Goal: Information Seeking & Learning: Learn about a topic

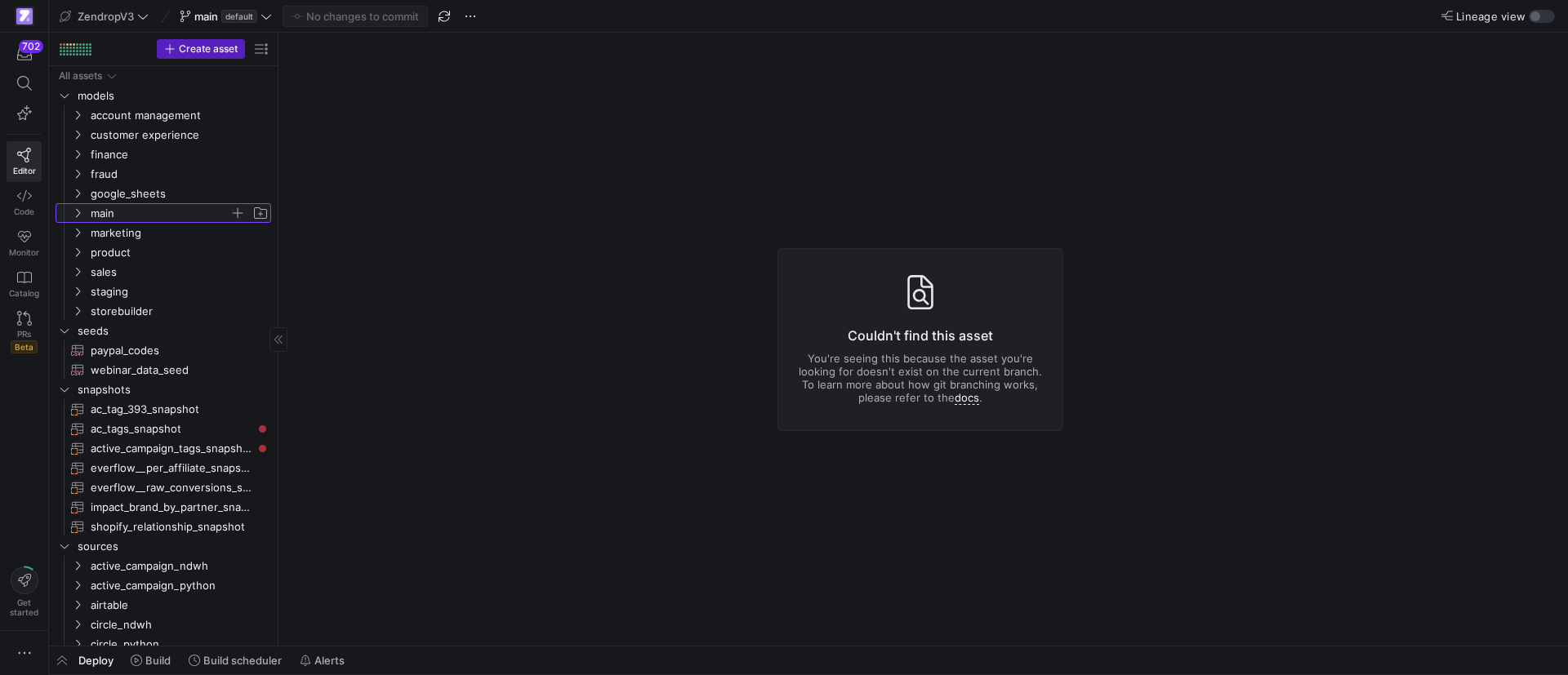
click at [79, 207] on y42-icon "Press SPACE to select this row." at bounding box center [78, 213] width 13 height 13
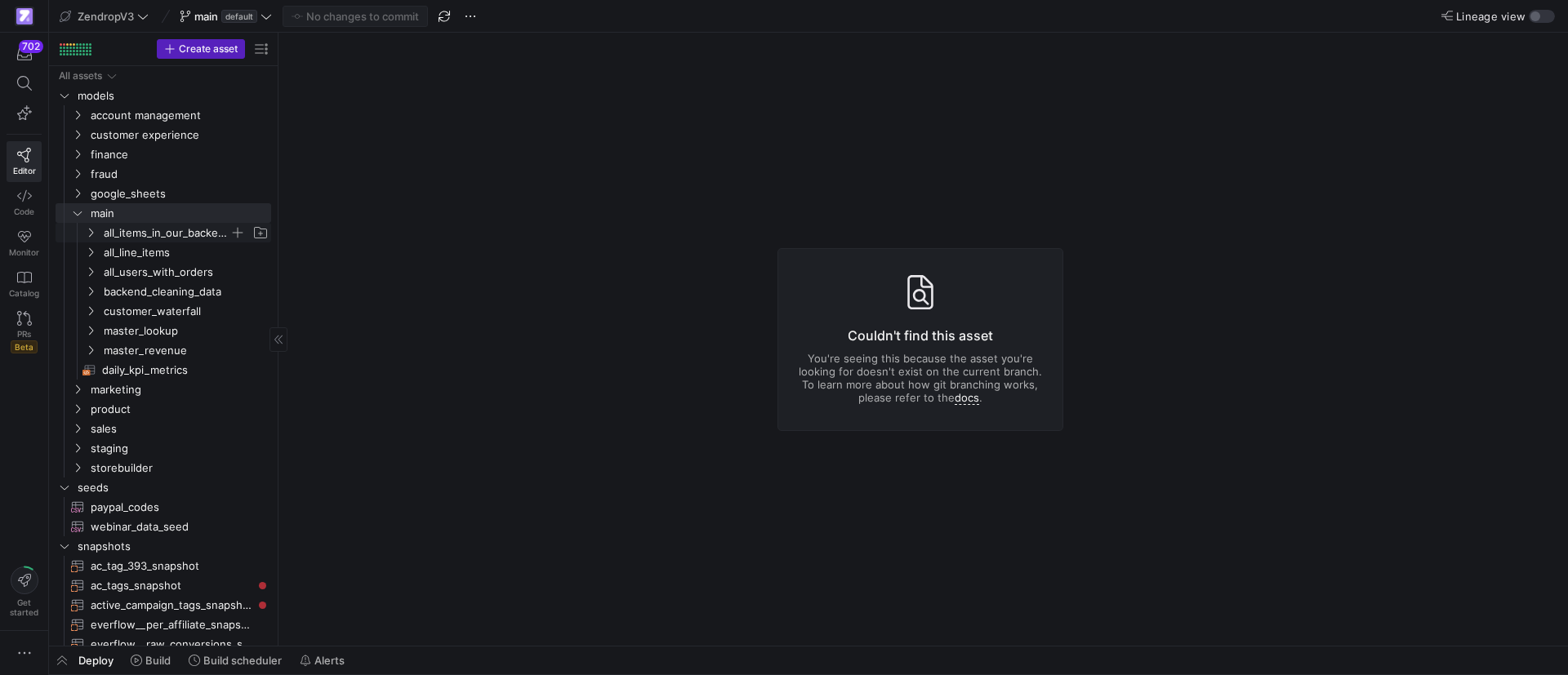
click at [87, 235] on icon "Press SPACE to select this row." at bounding box center [91, 233] width 11 height 10
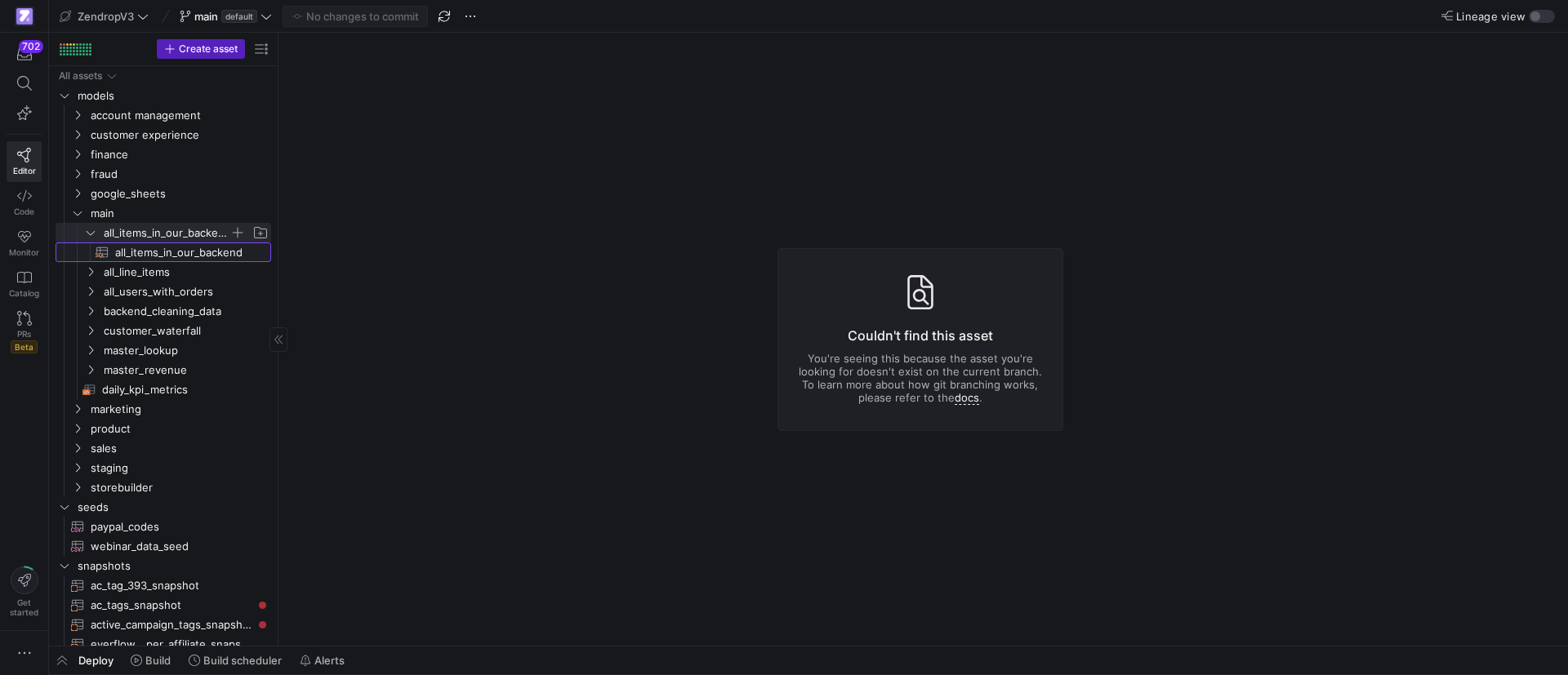
click at [145, 253] on span "all_items_in_our_backend​​​​​​​​​​" at bounding box center [184, 253] width 137 height 19
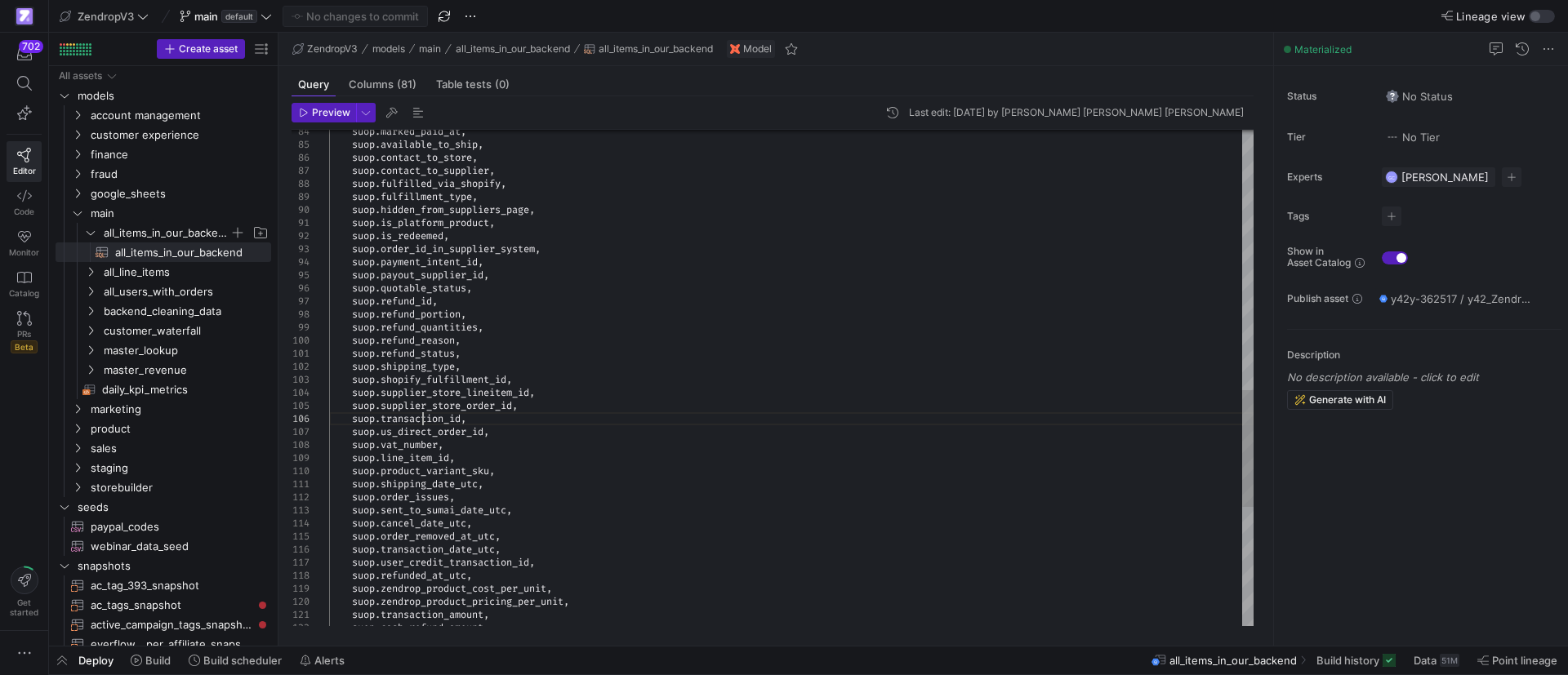
click at [423, 418] on div "suop . marked_paid_at , suop . available_to_ship , suop . contact_to_store , su…" at bounding box center [791, 79] width 924 height 2103
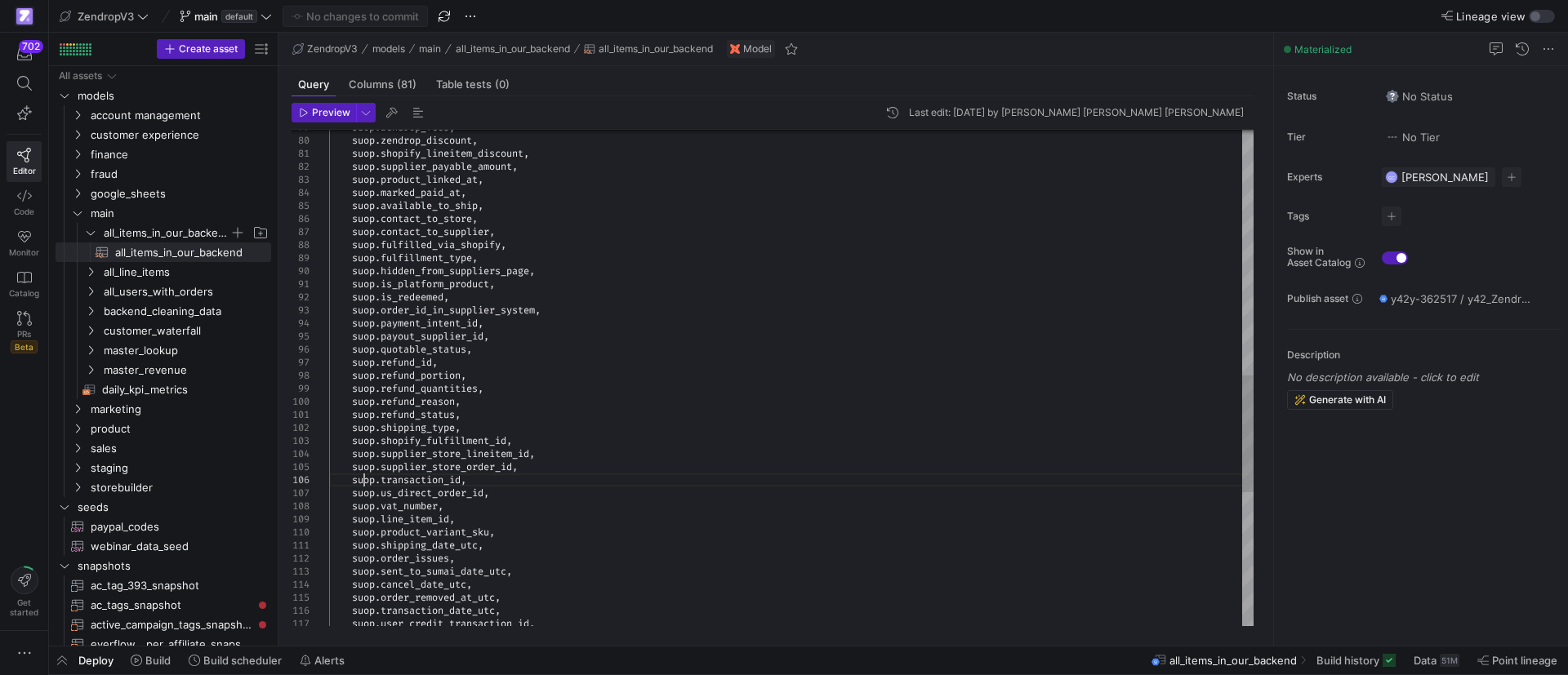
click at [364, 486] on div "suop . order_id_in_supplier_system , suop . payment_intent_id , suop . fulfillm…" at bounding box center [791, 141] width 924 height 2103
click at [363, 487] on div "suop . order_id_in_supplier_system , suop . payment_intent_id , suop . fulfillm…" at bounding box center [791, 141] width 924 height 2103
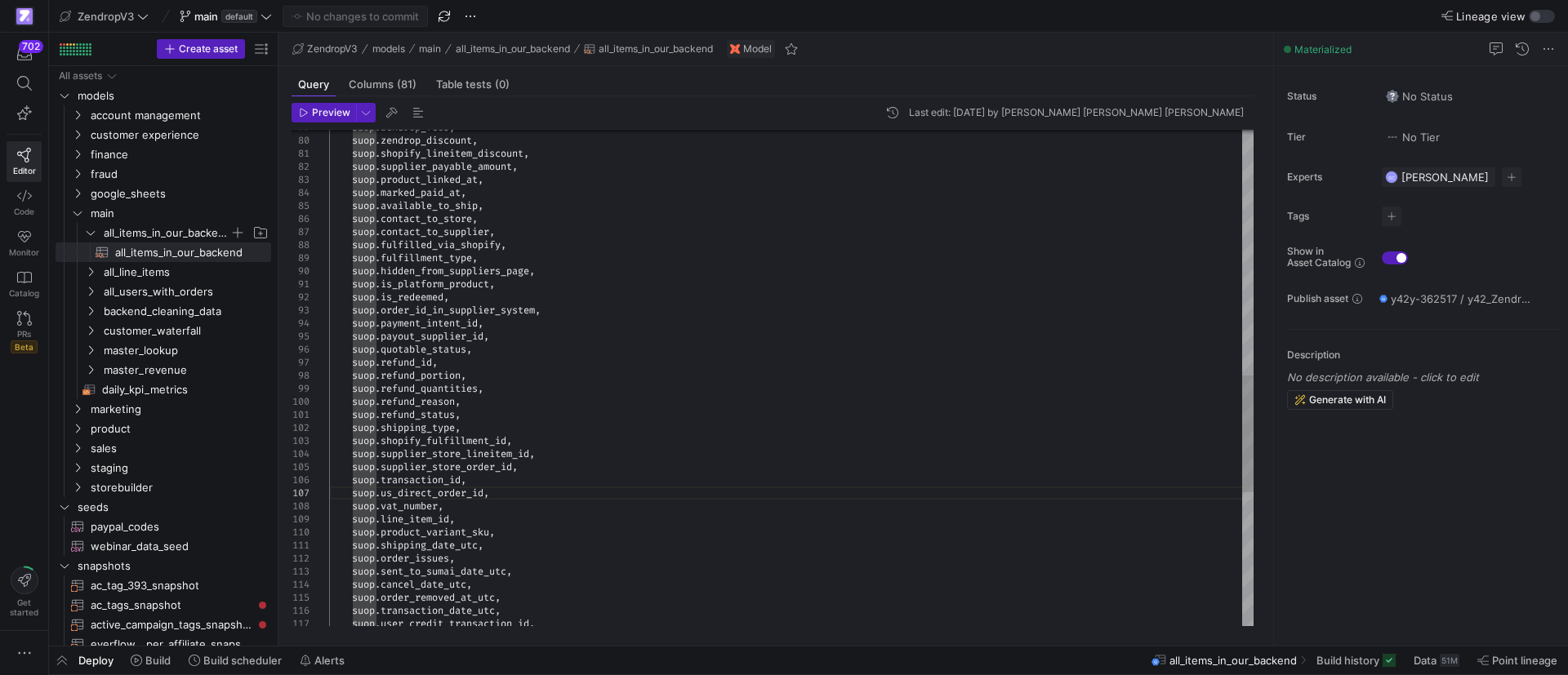
click at [363, 473] on div "suop . order_id_in_supplier_system , suop . payment_intent_id , suop . fulfillm…" at bounding box center [791, 141] width 924 height 2103
click at [363, 478] on div "suop . order_id_in_supplier_system , suop . payment_intent_id , suop . fulfillm…" at bounding box center [791, 141] width 924 height 2103
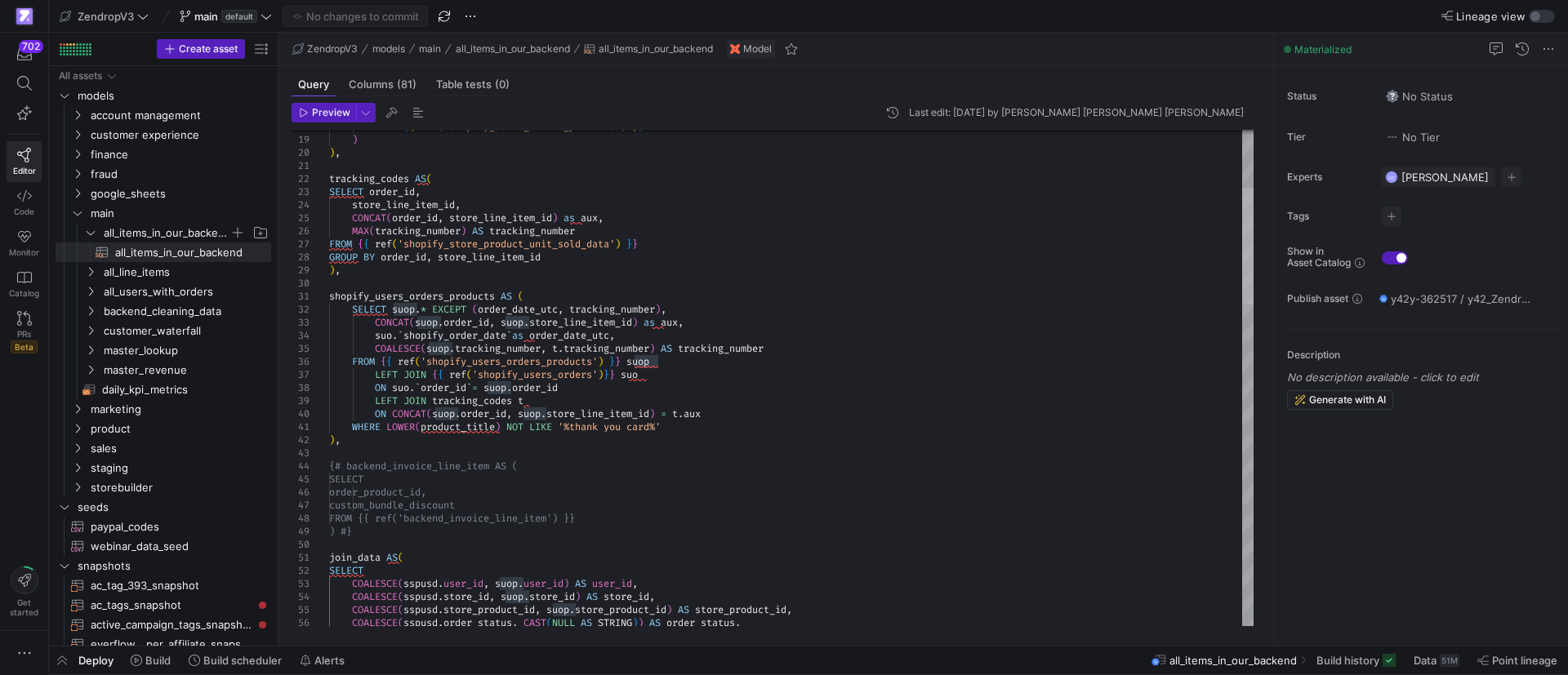
click at [1242, 207] on div at bounding box center [1248, 246] width 11 height 117
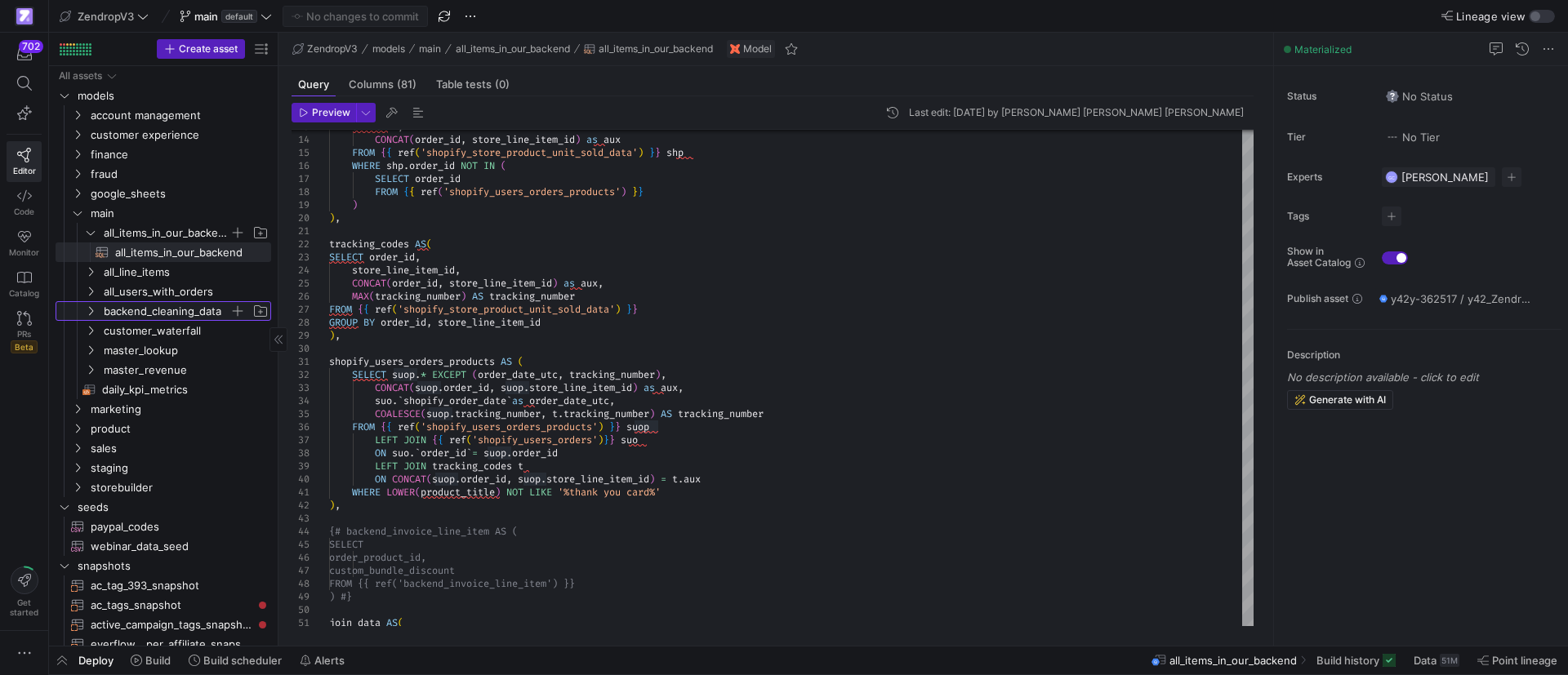
click at [87, 311] on icon "Press SPACE to select this row." at bounding box center [91, 311] width 11 height 10
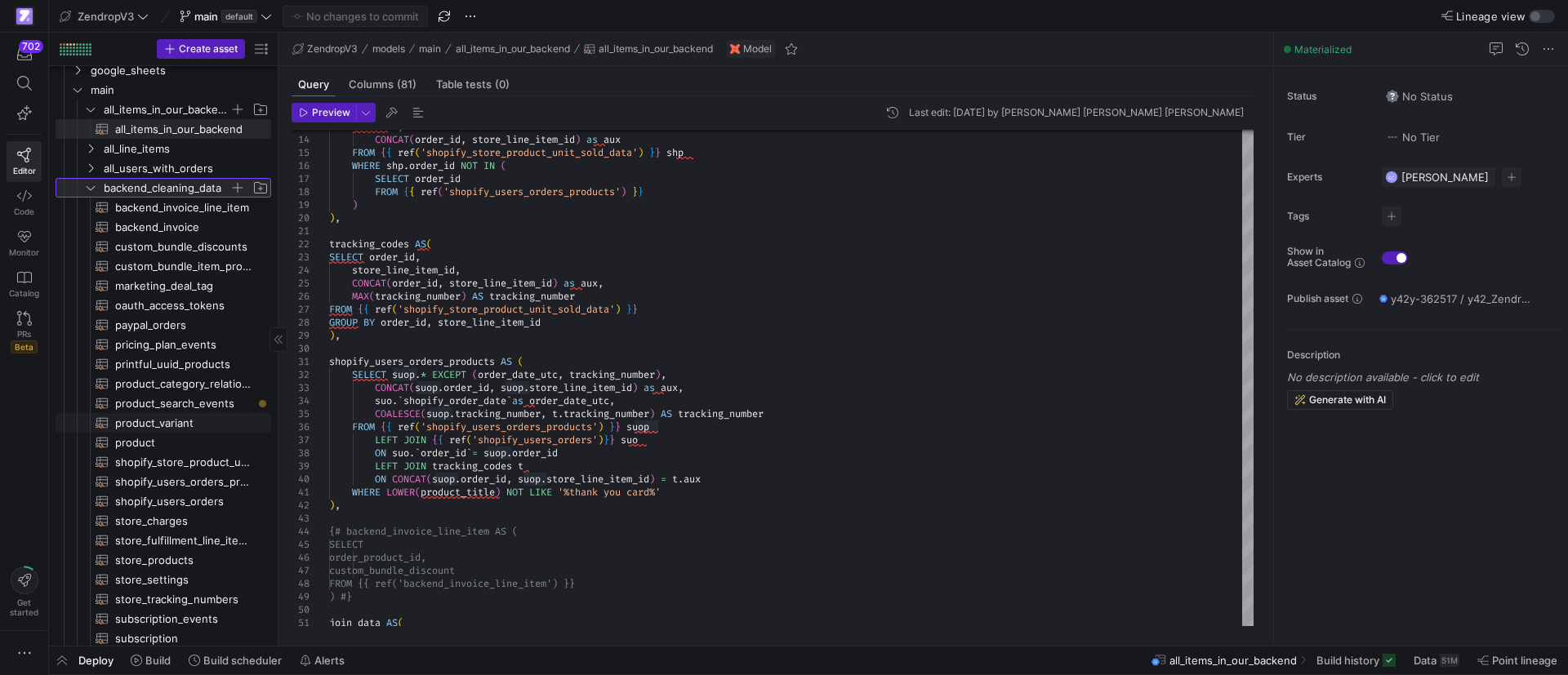
scroll to position [123, 0]
click at [152, 233] on span "backend_invoice​​​​​​​​​​" at bounding box center [184, 228] width 137 height 19
type textarea "{{ config( materialized='table', partition_by={ "field": "invoice_created_at", …"
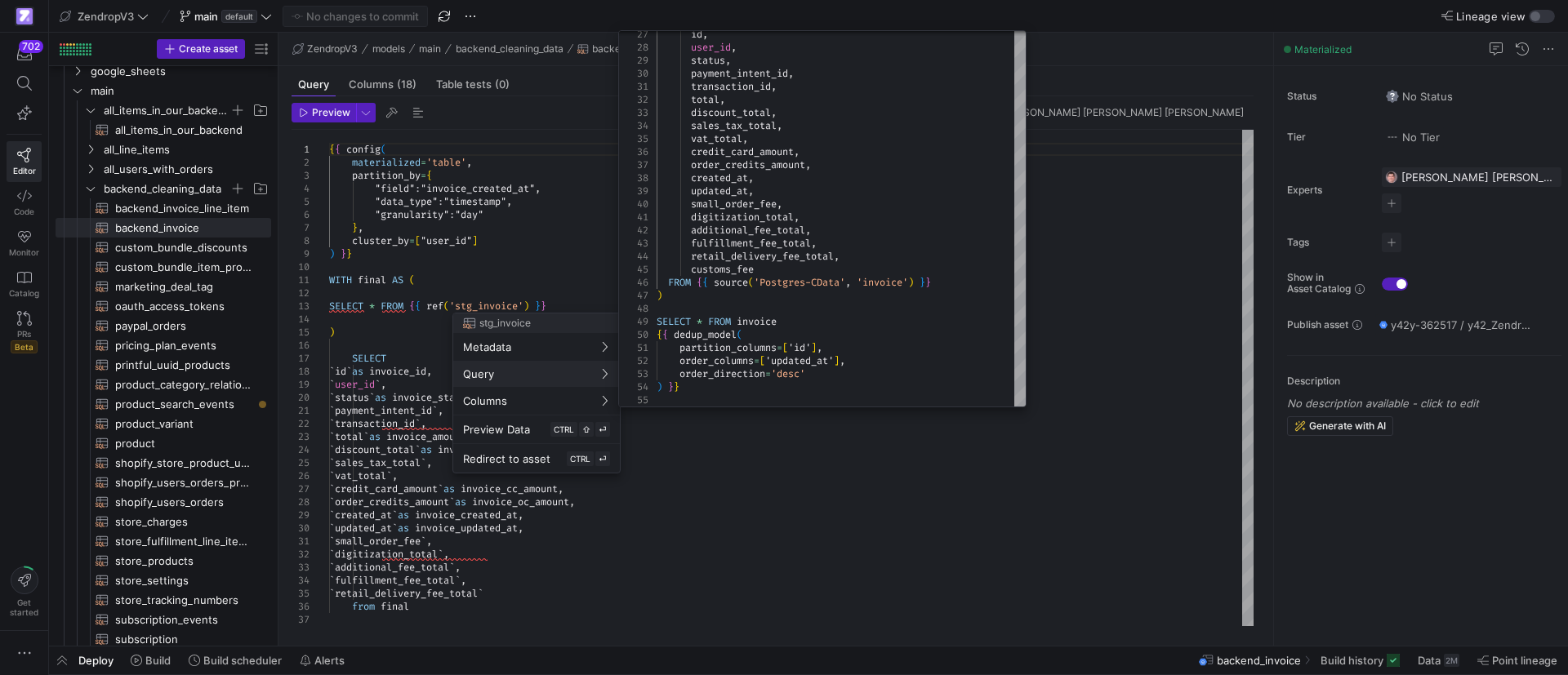
click at [621, 558] on div at bounding box center [784, 338] width 1568 height 675
